Goal: Find specific page/section: Find specific page/section

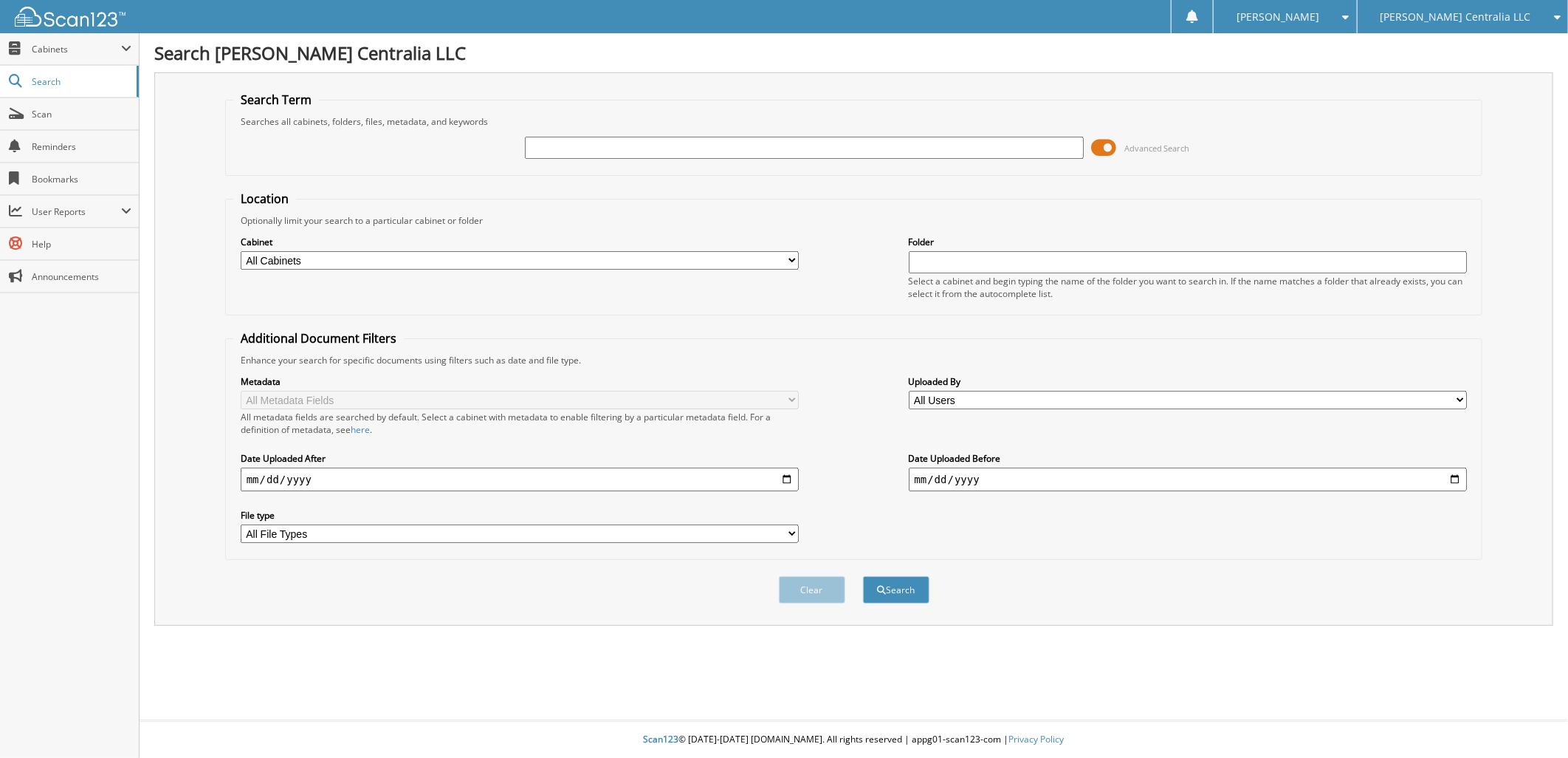
drag, startPoint x: 586, startPoint y: 142, endPoint x: 1216, endPoint y: 167, distance: 630.5
click at [586, 142] on input "text" at bounding box center [804, 148] width 559 height 22
type input "9"
type input "292490"
click at [863, 576] on button "Search" at bounding box center [896, 590] width 66 height 28
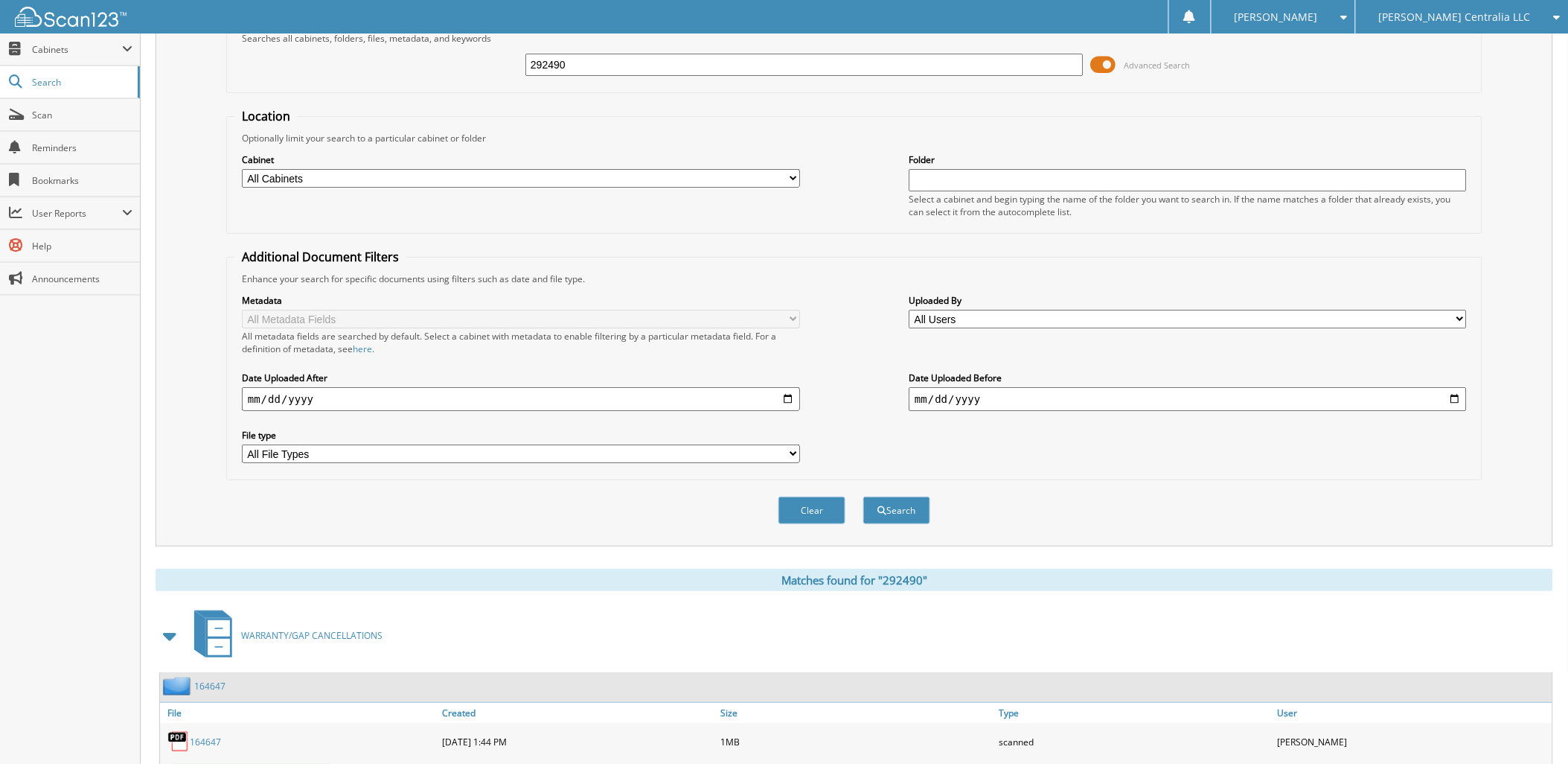
scroll to position [160, 0]
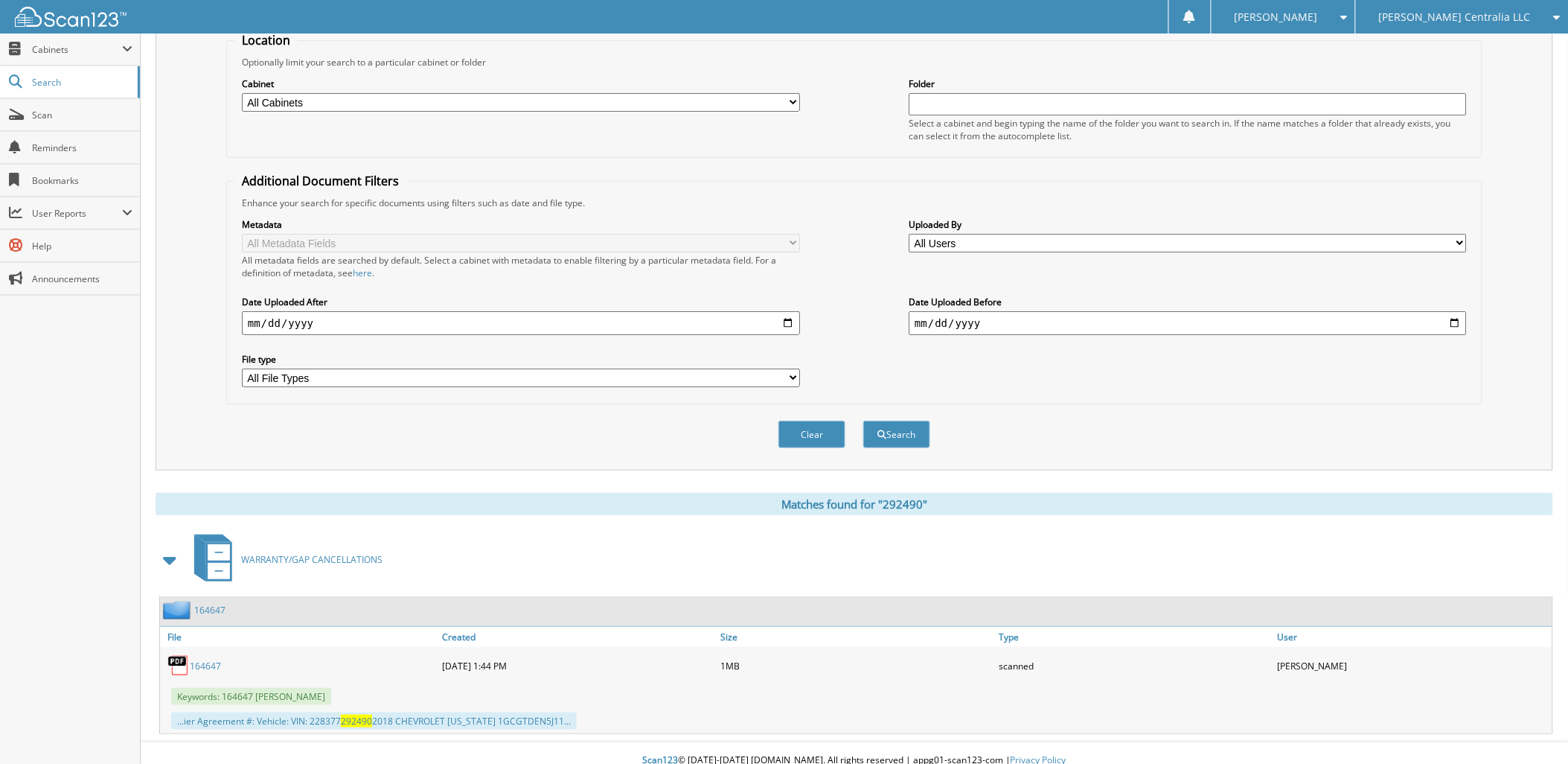
drag, startPoint x: 198, startPoint y: 649, endPoint x: 544, endPoint y: 608, distance: 348.4
click at [198, 660] on link "164647" at bounding box center [206, 666] width 31 height 13
drag, startPoint x: 63, startPoint y: 116, endPoint x: 168, endPoint y: 131, distance: 106.1
click at [63, 116] on span "Scan" at bounding box center [82, 115] width 101 height 13
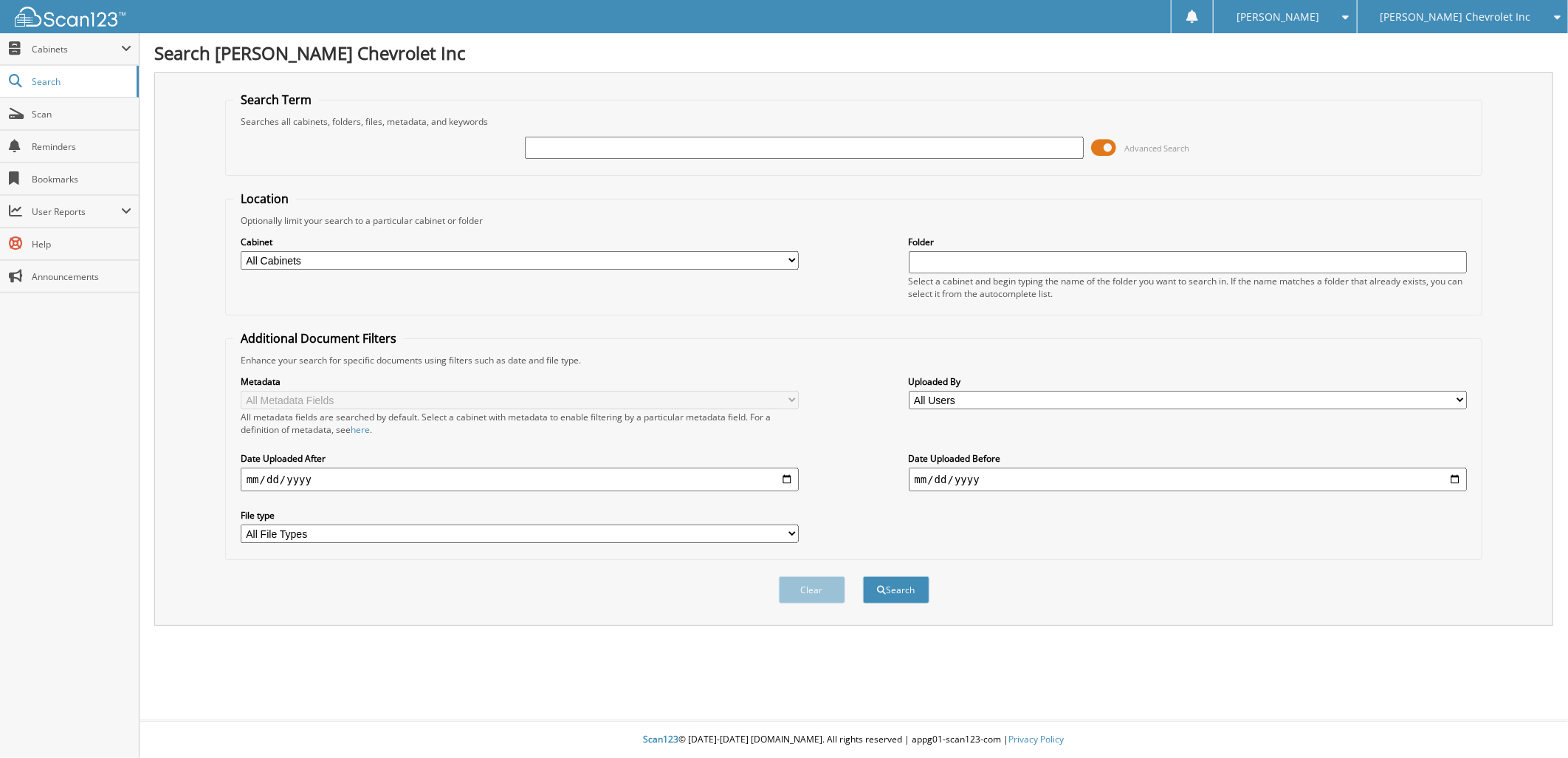
click at [561, 148] on input "text" at bounding box center [804, 148] width 559 height 22
click at [65, 114] on span "Scan" at bounding box center [82, 114] width 100 height 13
